Goal: Task Accomplishment & Management: Use online tool/utility

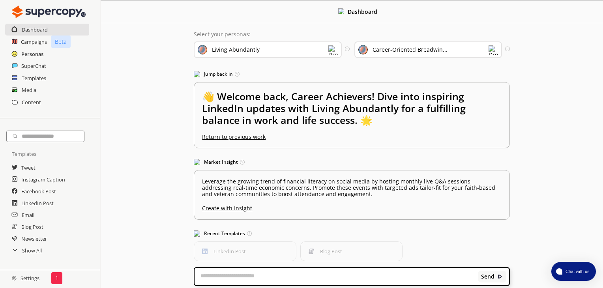
click at [39, 52] on h2 "Personas" at bounding box center [32, 54] width 22 height 12
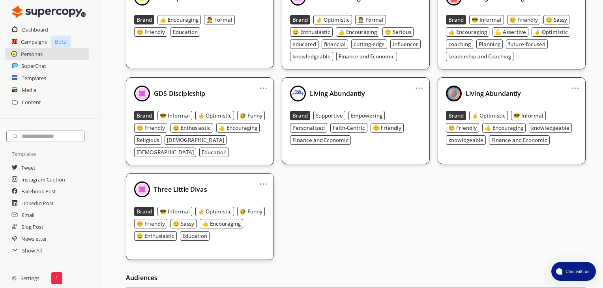
scroll to position [242, 0]
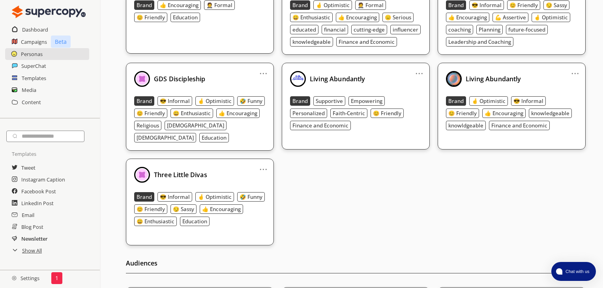
click at [28, 239] on h2 "Newsletter" at bounding box center [34, 239] width 26 height 12
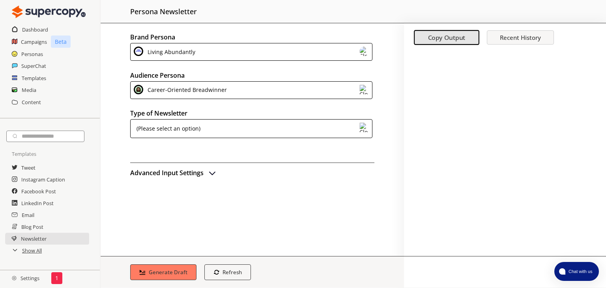
click at [363, 53] on img at bounding box center [363, 51] width 9 height 9
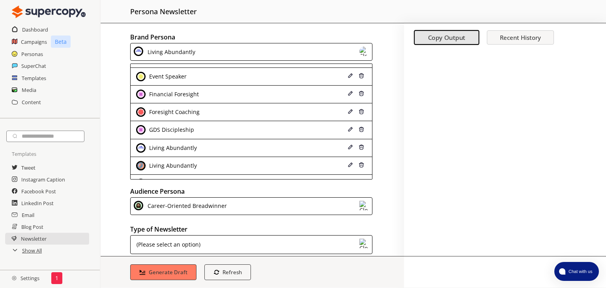
scroll to position [79, 0]
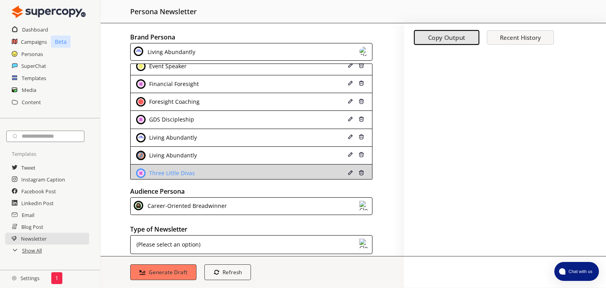
click at [243, 168] on div "Three Little Divas" at bounding box center [230, 172] width 189 height 9
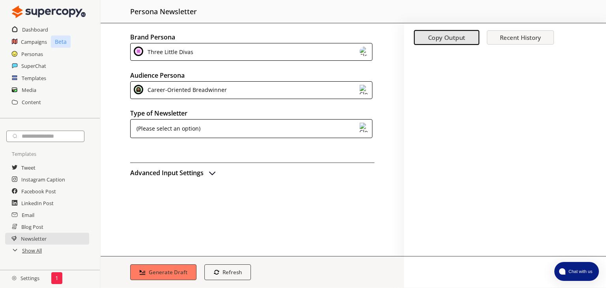
click at [363, 87] on img at bounding box center [363, 89] width 9 height 9
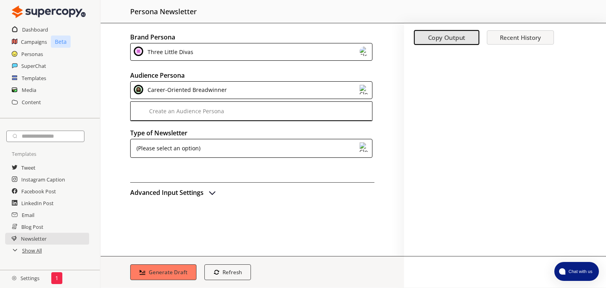
click at [363, 87] on img at bounding box center [363, 89] width 9 height 9
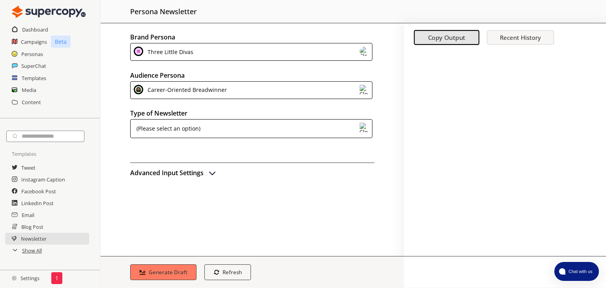
click at [368, 127] on img at bounding box center [363, 127] width 9 height 9
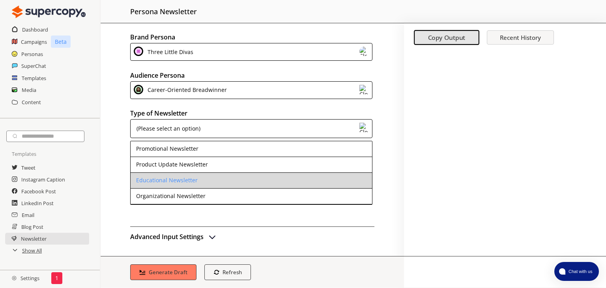
click at [257, 186] on li "Educational Newsletter" at bounding box center [252, 181] width 242 height 16
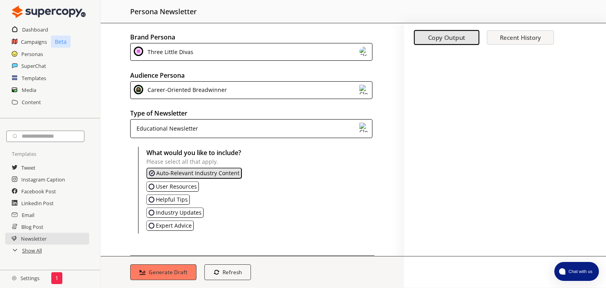
click at [166, 195] on button "Helpful Tips" at bounding box center [167, 200] width 43 height 10
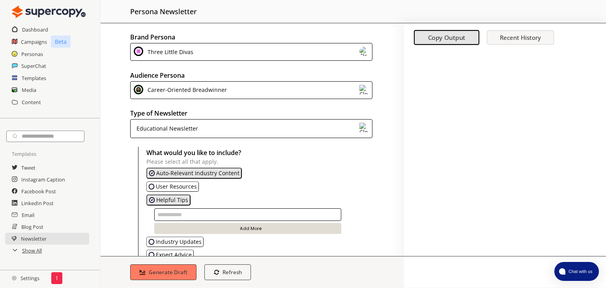
click at [166, 185] on p "User Resources" at bounding box center [176, 186] width 41 height 6
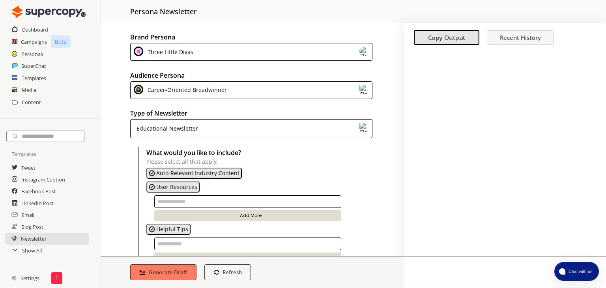
click at [151, 184] on img "User Resource" at bounding box center [152, 187] width 6 height 6
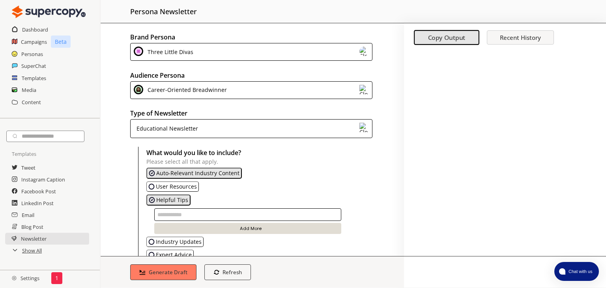
click at [152, 184] on img "User Resource" at bounding box center [151, 186] width 6 height 6
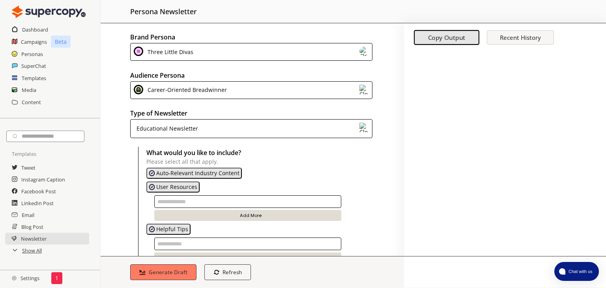
click at [152, 184] on img "User Resource" at bounding box center [152, 187] width 6 height 6
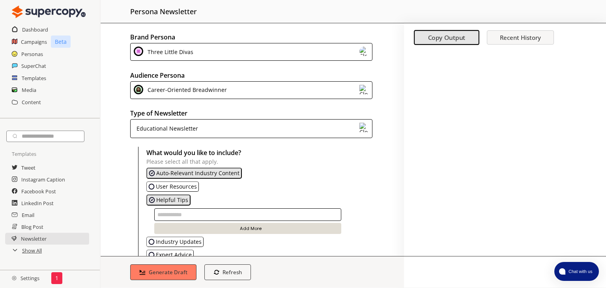
drag, startPoint x: 405, startPoint y: 148, endPoint x: 406, endPoint y: 182, distance: 34.4
click at [406, 182] on div at bounding box center [505, 153] width 202 height 205
click at [152, 253] on img "Expert Advice" at bounding box center [151, 255] width 6 height 6
click at [171, 272] on b "Generate Draft" at bounding box center [168, 271] width 41 height 7
